Goal: Information Seeking & Learning: Check status

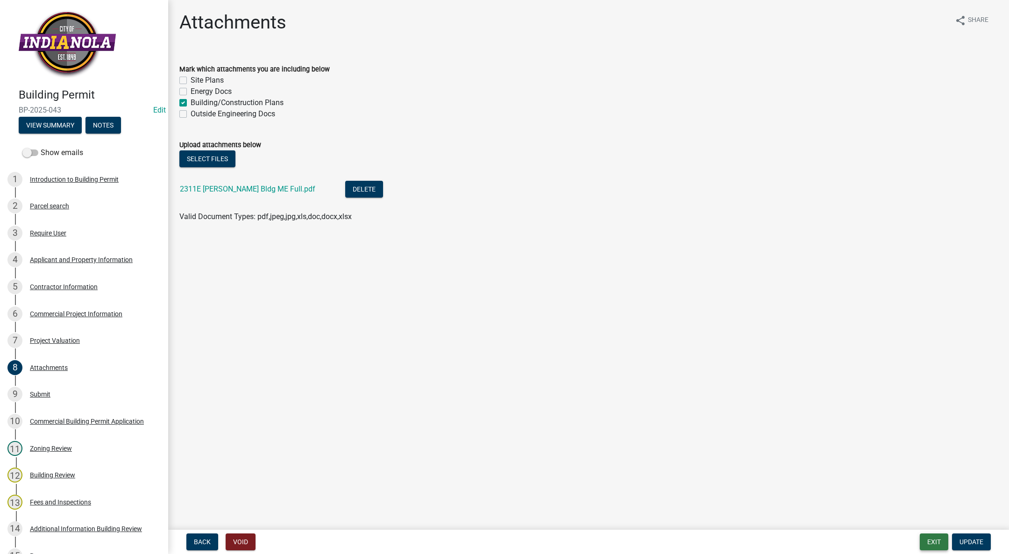
click at [929, 539] on button "Exit" at bounding box center [934, 542] width 29 height 17
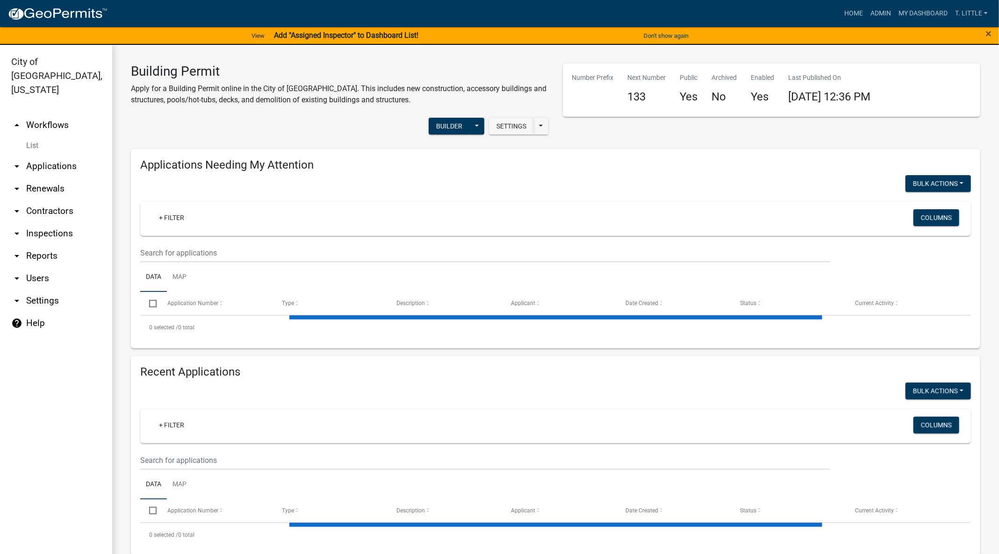
select select "3: 100"
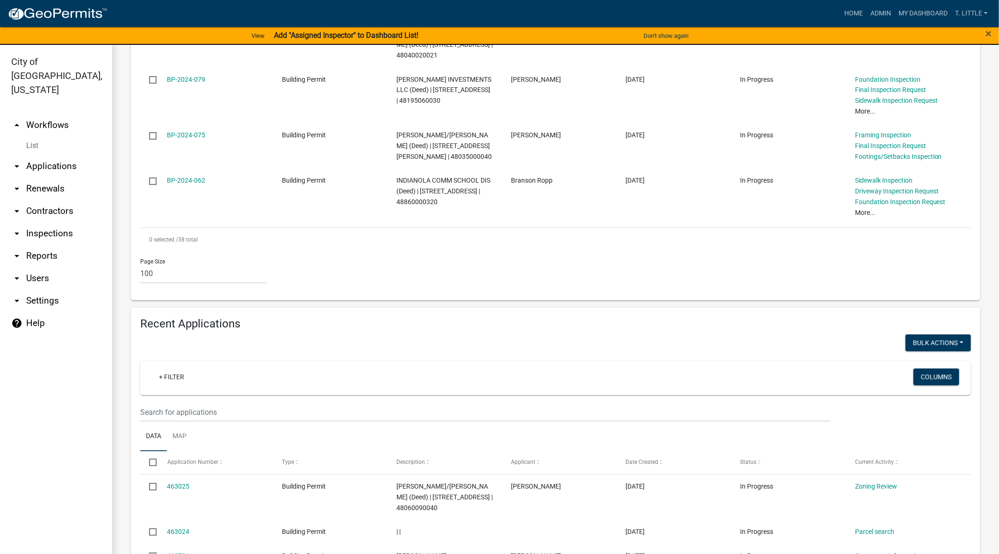
scroll to position [2059, 0]
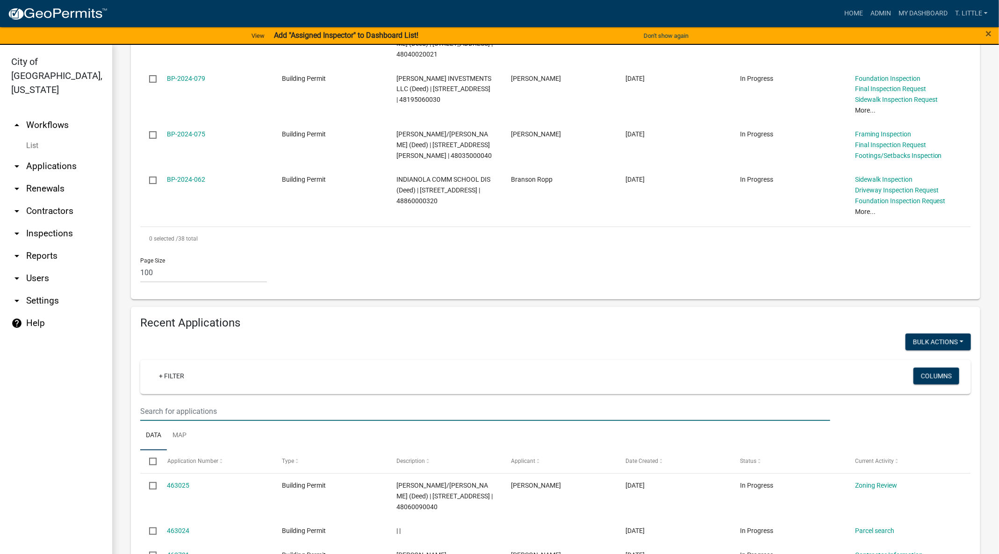
type input "schoolyard"
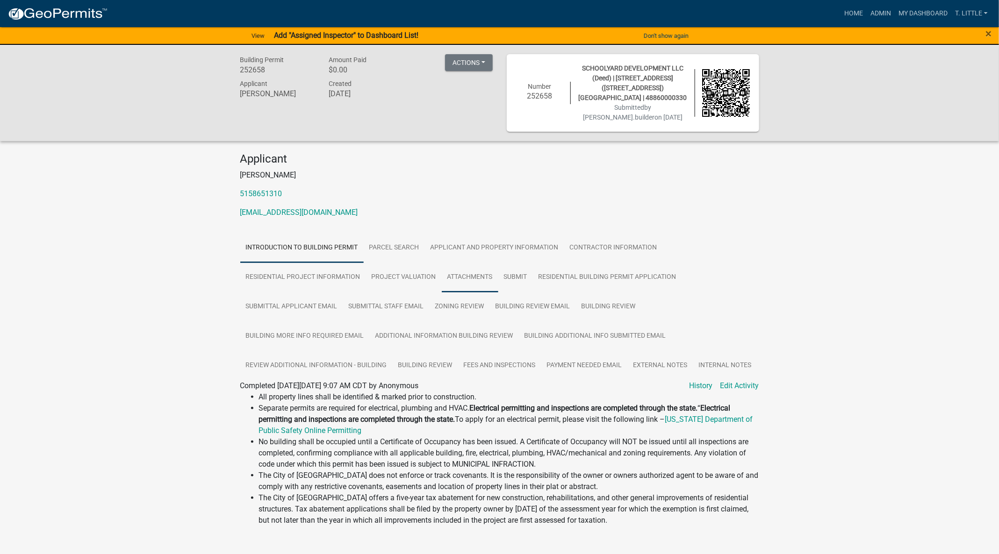
click at [471, 277] on link "Attachments" at bounding box center [470, 278] width 57 height 30
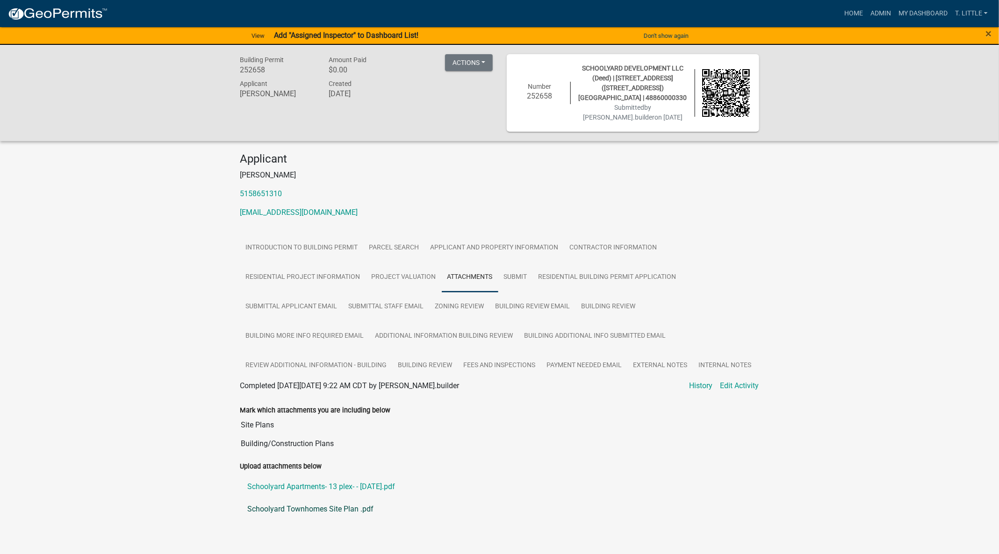
click at [332, 504] on link "Schoolyard Townhomes Site Plan .pdf" at bounding box center [499, 509] width 519 height 22
click at [313, 483] on link "Schoolyard Apartments- 13 plex- - [DATE].pdf" at bounding box center [499, 487] width 519 height 22
click at [501, 365] on link "Fees and Inspections" at bounding box center [499, 366] width 83 height 30
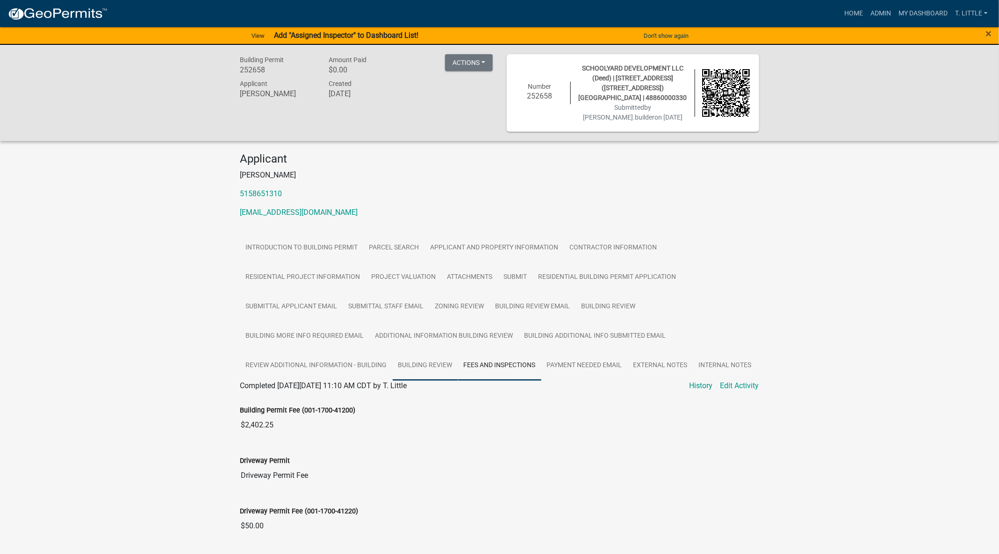
click at [429, 362] on link "Building Review" at bounding box center [425, 366] width 65 height 30
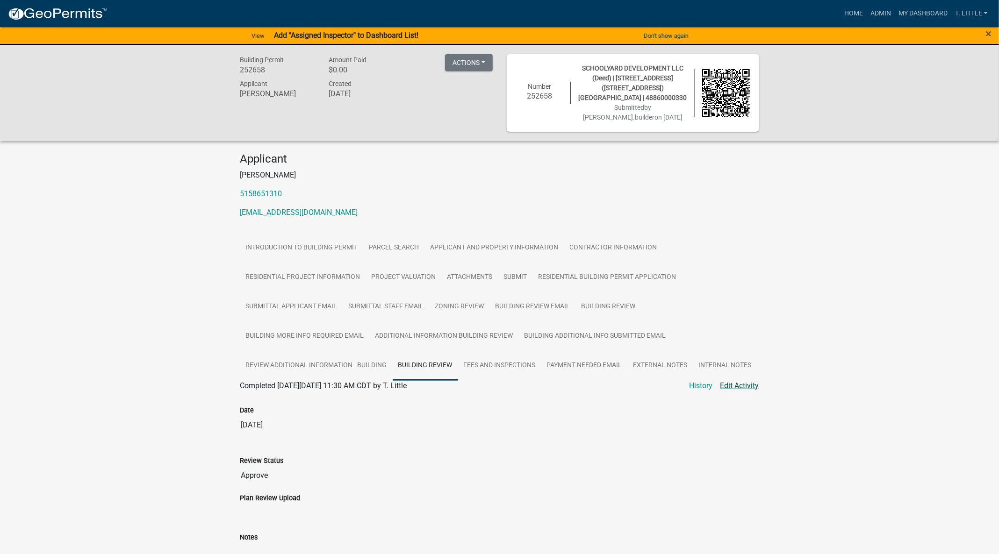
click at [742, 383] on link "Edit Activity" at bounding box center [739, 385] width 39 height 11
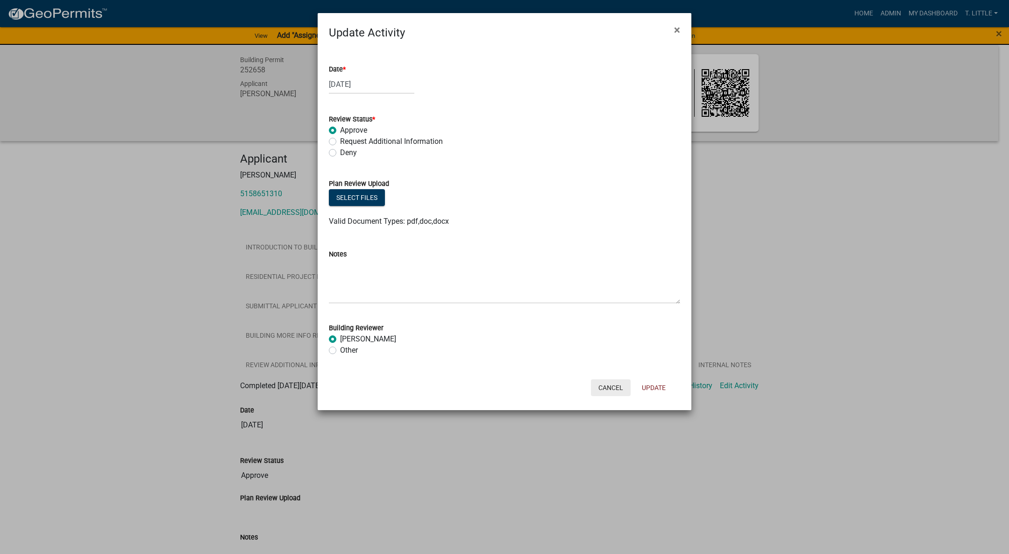
click at [604, 382] on button "Cancel" at bounding box center [611, 387] width 40 height 17
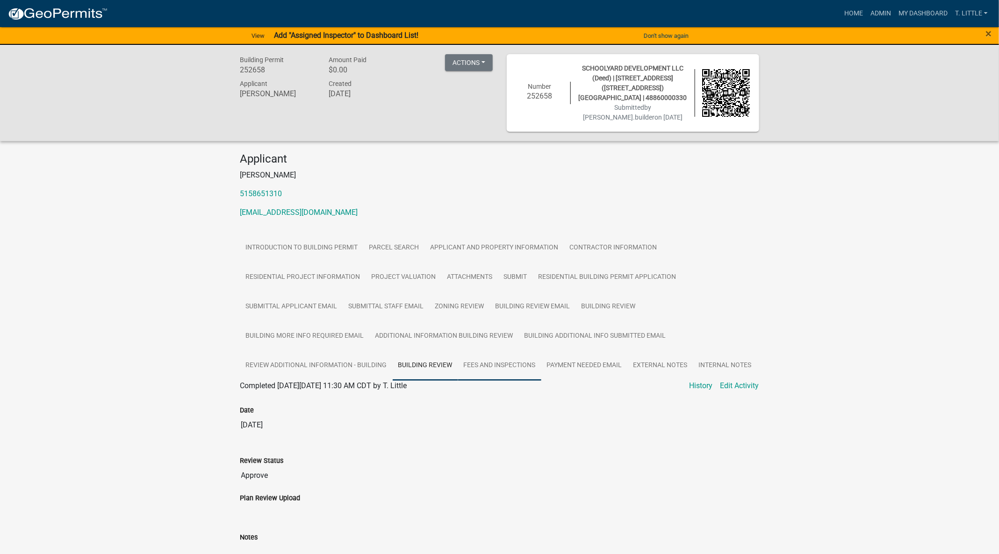
click at [485, 358] on link "Fees and Inspections" at bounding box center [499, 366] width 83 height 30
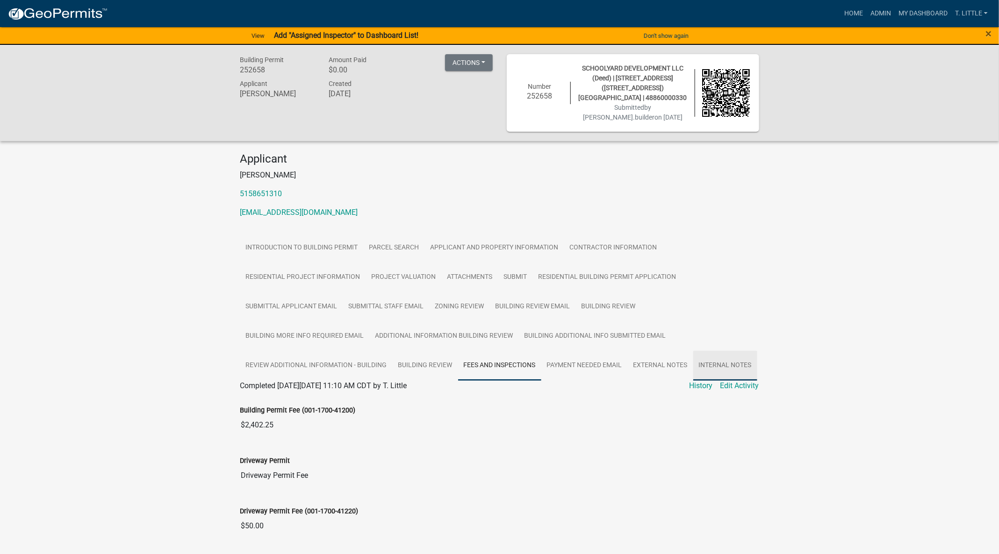
click at [739, 380] on link "Internal Notes" at bounding box center [725, 366] width 64 height 30
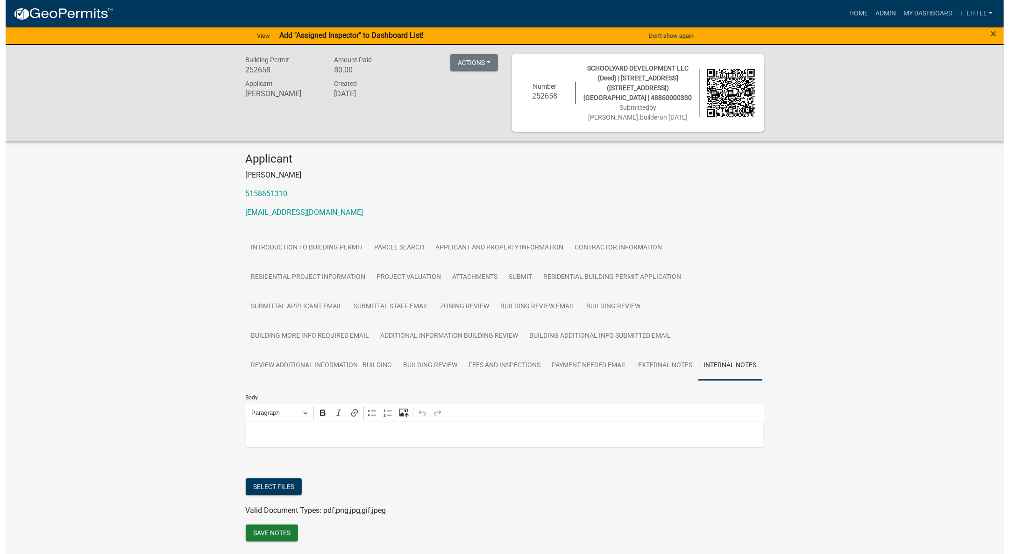
scroll to position [29, 0]
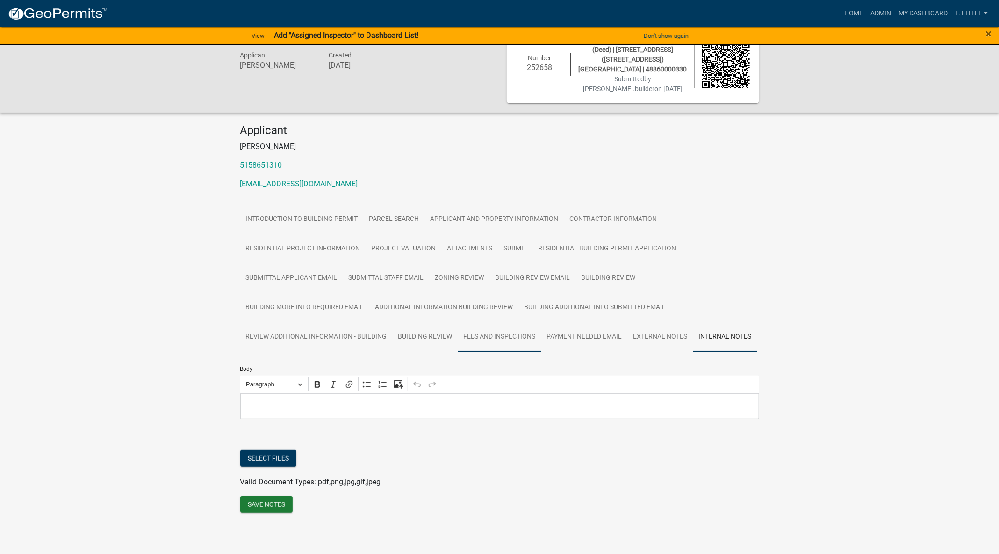
click at [487, 335] on link "Fees and Inspections" at bounding box center [499, 337] width 83 height 30
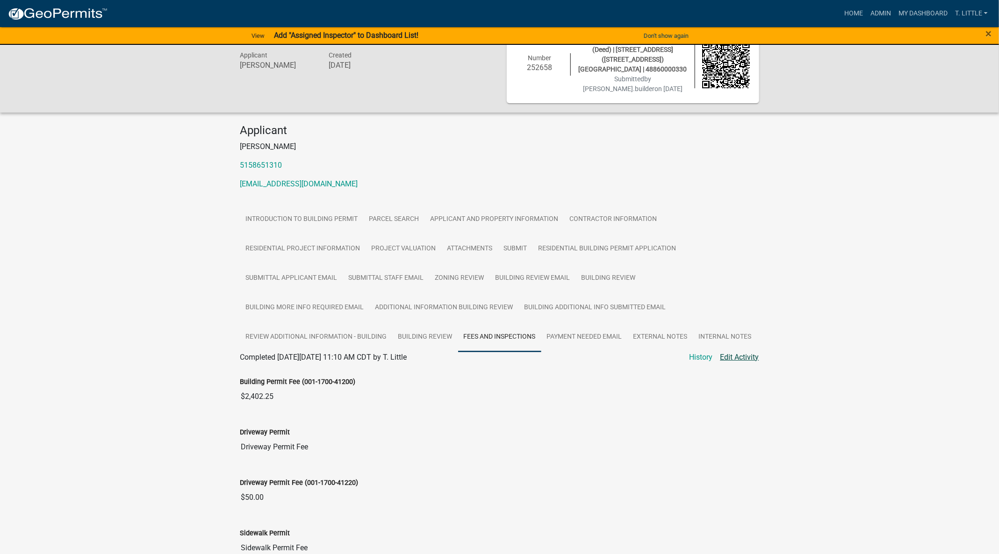
click at [740, 355] on link "Edit Activity" at bounding box center [739, 357] width 39 height 11
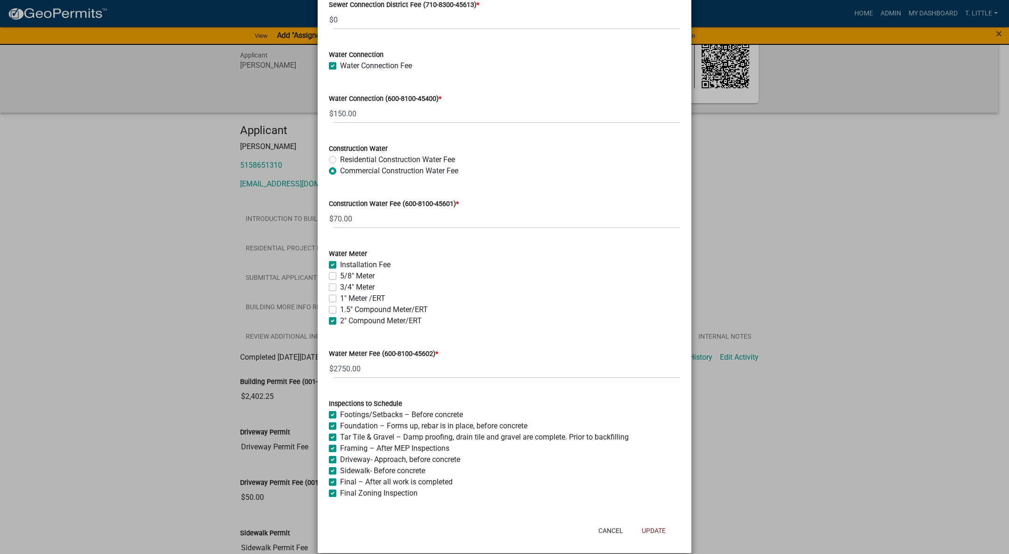
scroll to position [775, 0]
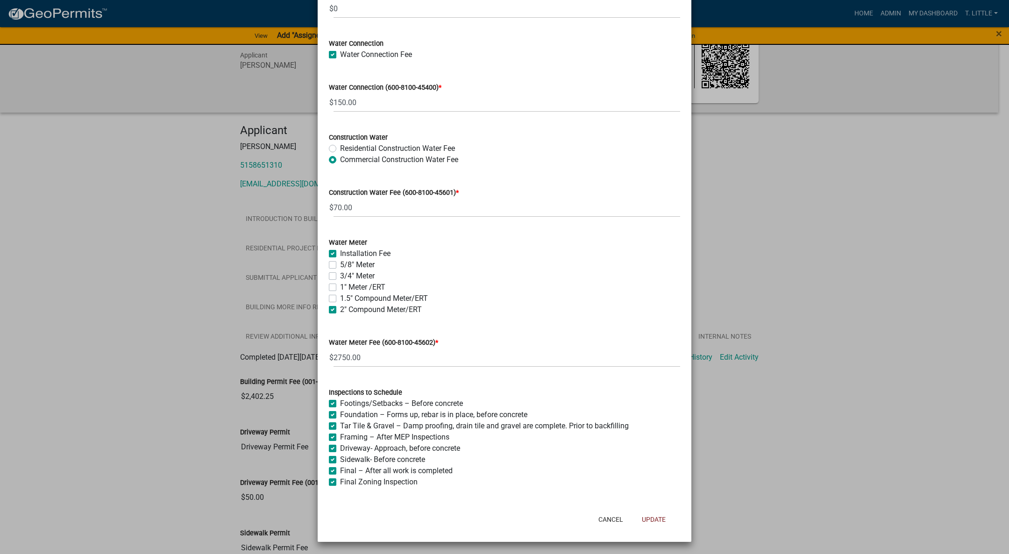
click at [808, 240] on ngb-modal-window "Update Activity × Building Permit Fee (001-1700-41200) * $ 2402.25 Driveway Per…" at bounding box center [504, 277] width 1009 height 554
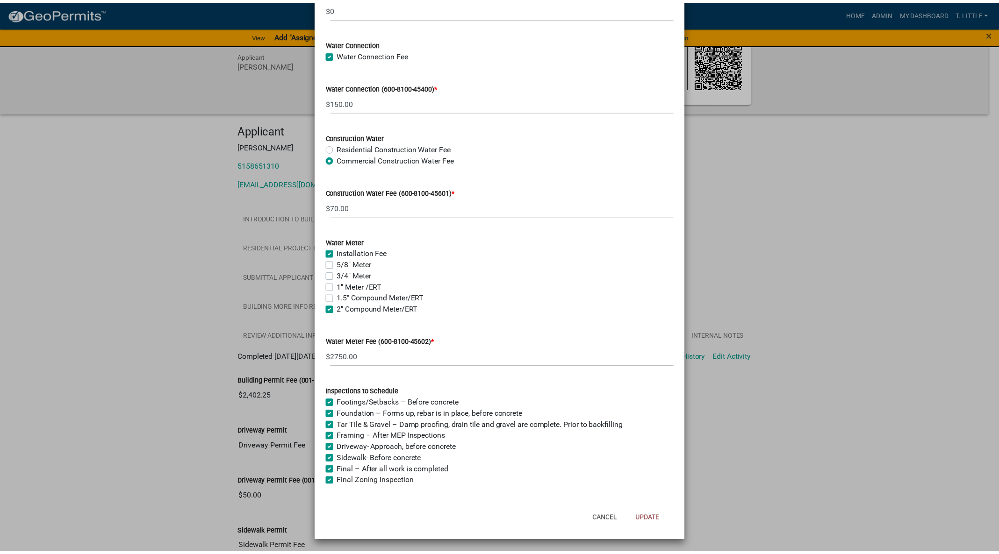
scroll to position [0, 0]
